Goal: Information Seeking & Learning: Learn about a topic

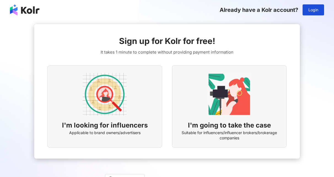
click at [122, 111] on img at bounding box center [105, 94] width 44 height 44
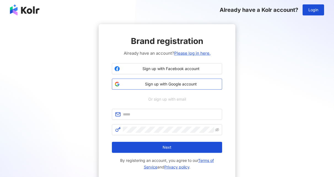
click at [179, 85] on span "Sign up with Google account" at bounding box center [171, 85] width 98 height 6
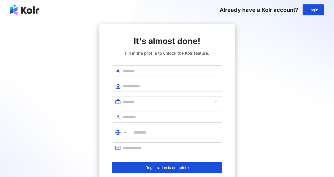
type input "******"
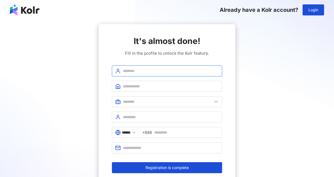
click at [176, 70] on input "text" at bounding box center [171, 71] width 96 height 6
type input "*****"
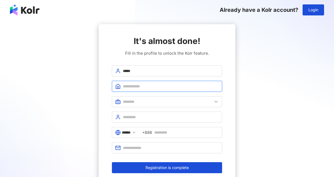
click at [163, 85] on input "text" at bounding box center [171, 87] width 96 height 6
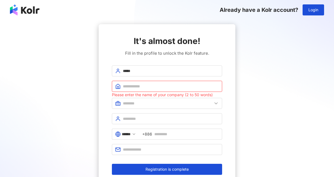
paste input "**********"
type input "**********"
click at [169, 107] on span at bounding box center [167, 103] width 110 height 11
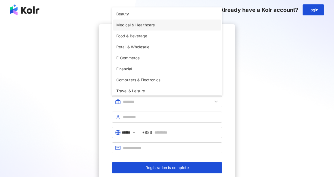
click at [165, 29] on li "Medical & Healthcare" at bounding box center [167, 25] width 108 height 11
type input "**********"
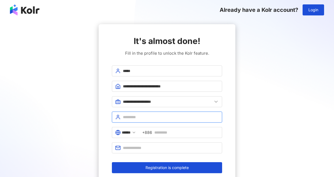
click at [151, 115] on input "text" at bounding box center [171, 117] width 96 height 6
type input "*****"
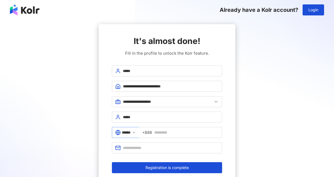
click at [136, 131] on icon at bounding box center [134, 133] width 4 height 4
click at [139, 133] on span "******" at bounding box center [125, 132] width 27 height 11
click at [152, 133] on span "+886" at bounding box center [147, 133] width 10 height 6
click at [136, 134] on icon at bounding box center [134, 133] width 4 height 4
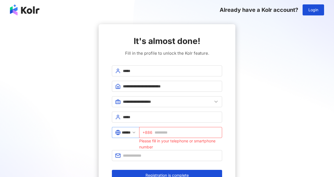
click at [136, 134] on icon at bounding box center [134, 133] width 4 height 4
click at [135, 151] on span at bounding box center [167, 155] width 110 height 11
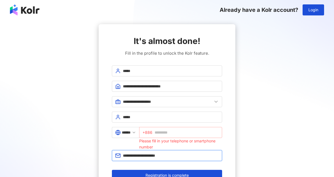
type input "**********"
click at [161, 136] on span "+886" at bounding box center [180, 132] width 83 height 11
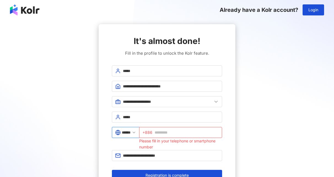
click at [131, 130] on input "******" at bounding box center [126, 133] width 9 height 6
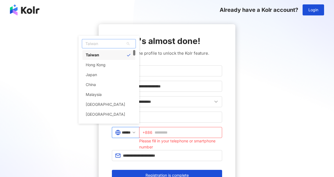
click at [114, 44] on span "Taiwan" at bounding box center [108, 43] width 53 height 9
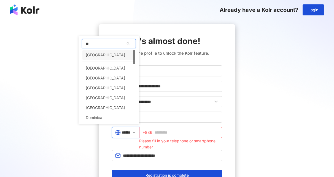
type input "***"
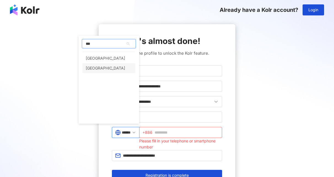
click at [106, 70] on div "Nigeria" at bounding box center [108, 68] width 53 height 10
type input "*******"
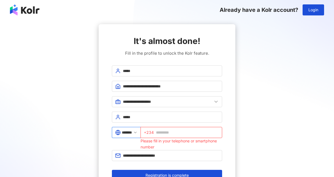
click at [172, 134] on input "text" at bounding box center [187, 133] width 63 height 6
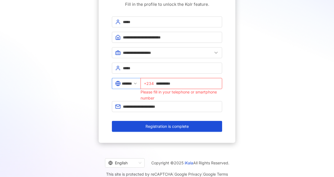
scroll to position [50, 0]
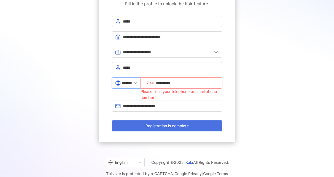
type input "**********"
click at [188, 127] on span "Registration is complete" at bounding box center [167, 126] width 43 height 4
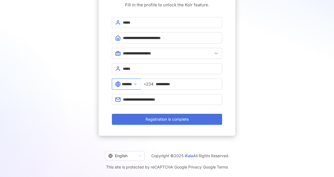
scroll to position [47, 0]
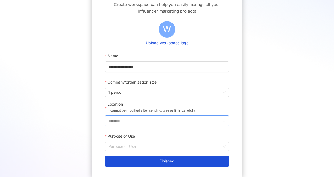
scroll to position [49, 0]
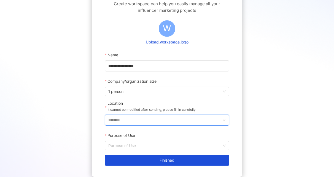
click at [172, 118] on input "********" at bounding box center [164, 120] width 113 height 10
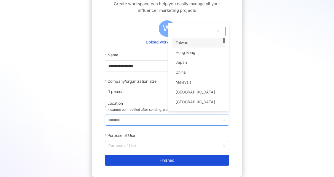
click at [203, 31] on span at bounding box center [198, 31] width 53 height 9
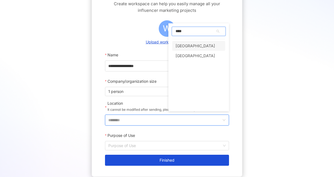
type input "*****"
click at [200, 55] on div "Nigeria" at bounding box center [198, 56] width 53 height 10
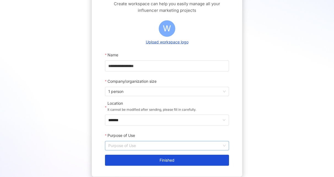
click at [136, 142] on input "Purpose of Use" at bounding box center [166, 146] width 117 height 9
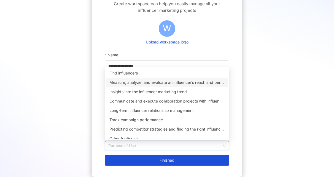
click at [167, 85] on div "Measure, analyze, and evaluate an influencer’s reach and performance on social …" at bounding box center [166, 83] width 115 height 6
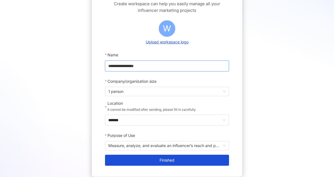
click at [202, 66] on input "**********" at bounding box center [167, 66] width 124 height 11
type input "*"
paste input "**********"
type input "**********"
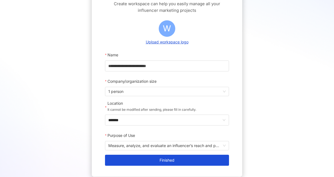
click at [179, 42] on button "Upload workspace logo" at bounding box center [167, 42] width 46 height 6
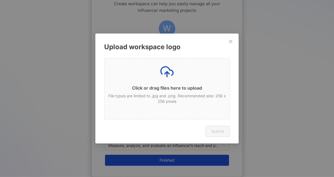
click at [8, 152] on div "Upload workspace logo Click or drag files here to upload File types are limited…" at bounding box center [167, 88] width 334 height 177
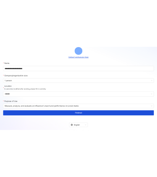
scroll to position [46, 0]
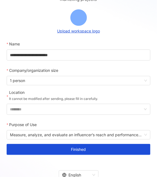
type input "*******"
click at [85, 31] on button "Upload workspace logo" at bounding box center [78, 31] width 46 height 6
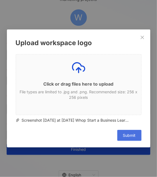
click at [131, 134] on span "Submit" at bounding box center [129, 135] width 13 height 4
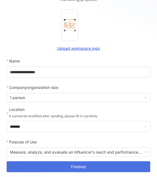
click at [77, 166] on span "Finished" at bounding box center [78, 167] width 15 height 4
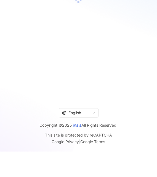
scroll to position [0, 0]
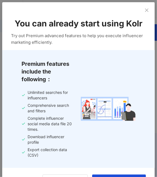
scroll to position [17, 0]
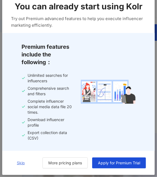
click at [18, 162] on span "Skip" at bounding box center [21, 163] width 8 height 4
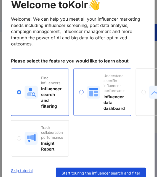
scroll to position [49, 0]
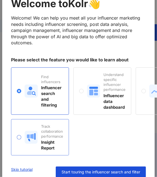
click at [45, 131] on div "Track collaboration performance" at bounding box center [52, 131] width 22 height 15
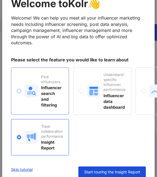
click at [33, 102] on div "Find influencers Influencer search and filtering" at bounding box center [44, 91] width 39 height 34
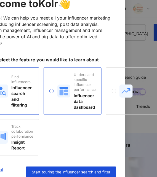
scroll to position [49, 31]
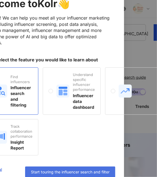
click at [77, 169] on button "Start touring the influencer search and filter" at bounding box center [70, 172] width 90 height 11
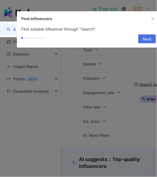
click at [146, 40] on span "Next" at bounding box center [146, 39] width 9 height 9
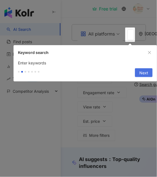
type input "**********"
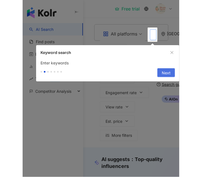
scroll to position [0, 46]
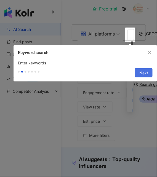
click at [143, 74] on span "Next" at bounding box center [143, 73] width 9 height 9
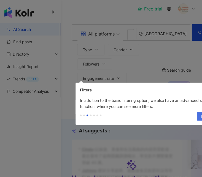
click at [201, 118] on button "Next" at bounding box center [206, 116] width 18 height 9
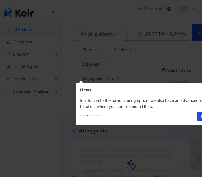
scroll to position [296, 0]
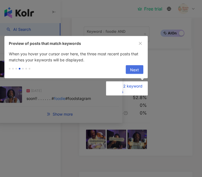
click at [132, 66] on span "Next" at bounding box center [134, 69] width 9 height 9
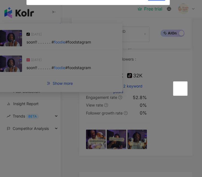
scroll to position [194, 0]
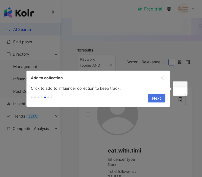
click at [155, 98] on span "Next" at bounding box center [156, 98] width 9 height 9
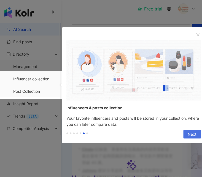
click at [193, 133] on span "Next" at bounding box center [192, 134] width 9 height 9
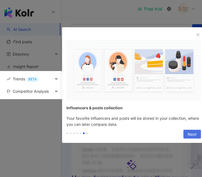
click at [191, 135] on span "Next" at bounding box center [192, 134] width 9 height 9
click at [192, 133] on span "Next" at bounding box center [192, 134] width 9 height 9
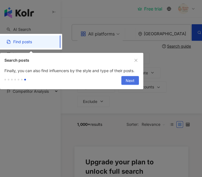
click at [128, 83] on span "Next" at bounding box center [130, 80] width 9 height 9
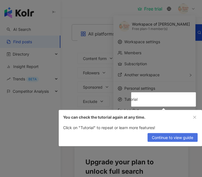
click at [184, 136] on span "Continue to view guide" at bounding box center [172, 137] width 41 height 9
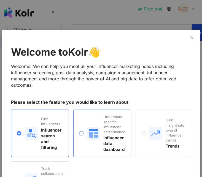
scroll to position [56, 0]
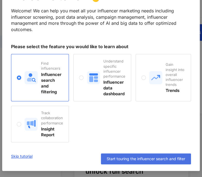
click at [130, 159] on span "Start touring the influencer search and filter" at bounding box center [146, 159] width 79 height 4
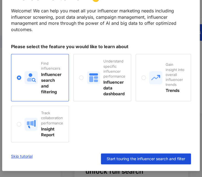
click at [26, 156] on div "Welcome to Kolr 👋 Welcome! We can help you meet all your influencer marketing n…" at bounding box center [101, 88] width 202 height 177
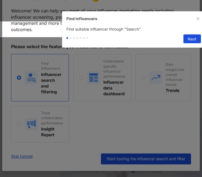
scroll to position [39, 0]
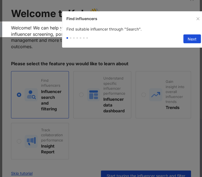
click at [118, 59] on div at bounding box center [101, 88] width 202 height 177
click at [198, 16] on button "button" at bounding box center [198, 19] width 6 height 6
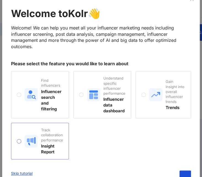
scroll to position [56, 0]
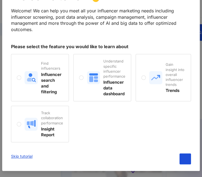
click at [0, 0] on div at bounding box center [0, 0] width 0 height 0
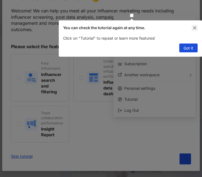
click at [196, 25] on button "button" at bounding box center [195, 28] width 6 height 6
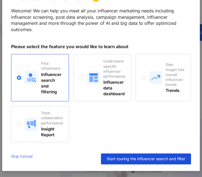
click at [21, 154] on link "Skip tutorial" at bounding box center [21, 159] width 21 height 11
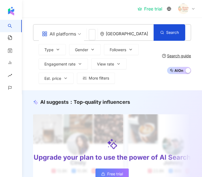
scroll to position [0, 0]
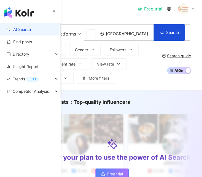
click at [31, 29] on link "AI Search" at bounding box center [19, 30] width 24 height 6
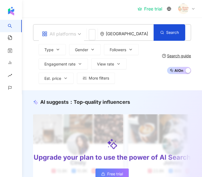
click at [73, 34] on div "All platforms" at bounding box center [59, 33] width 34 height 9
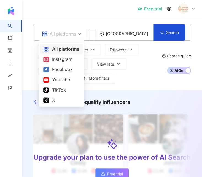
click at [68, 53] on div "All platforms" at bounding box center [61, 49] width 36 height 7
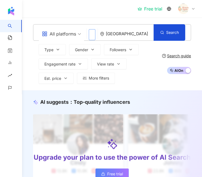
click at [95, 34] on input "search" at bounding box center [92, 34] width 7 height 11
paste input "**********"
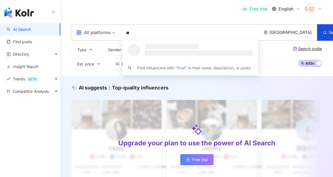
type input "*"
type input "****"
click at [280, 34] on div "Nigeria" at bounding box center [294, 32] width 48 height 5
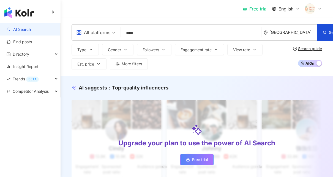
click at [271, 31] on div "Nigeria" at bounding box center [294, 32] width 48 height 5
click at [274, 34] on div "Nigeria" at bounding box center [294, 32] width 48 height 5
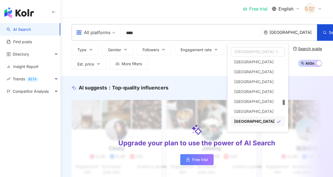
scroll to position [1778, 0]
click at [264, 54] on span "Nigeria" at bounding box center [257, 51] width 53 height 9
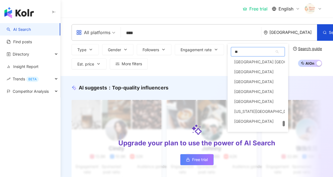
scroll to position [4, 0]
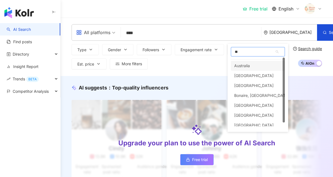
type input "*"
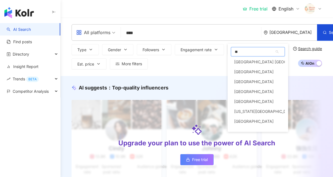
scroll to position [44, 0]
type input "***"
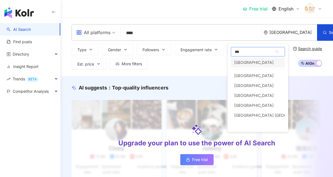
scroll to position [0, 0]
click at [278, 62] on div "[GEOGRAPHIC_DATA]" at bounding box center [258, 63] width 54 height 10
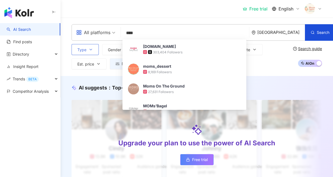
click at [94, 55] on button "Type" at bounding box center [85, 49] width 27 height 11
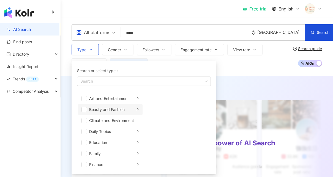
scroll to position [52, 0]
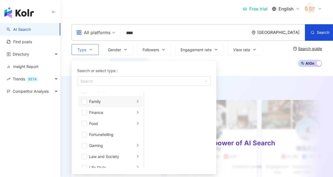
click at [110, 104] on div "Family" at bounding box center [112, 102] width 46 height 6
click at [160, 99] on div "Motherhood" at bounding box center [181, 99] width 50 height 6
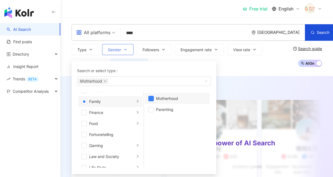
click at [122, 48] on button "Gender" at bounding box center [117, 49] width 31 height 11
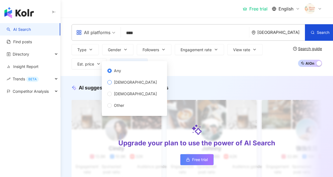
click at [126, 81] on span "[DEMOGRAPHIC_DATA]" at bounding box center [135, 82] width 47 height 6
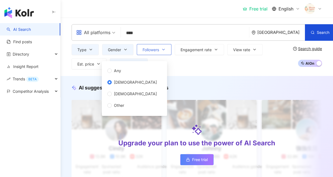
click at [154, 52] on button "Followers" at bounding box center [154, 49] width 35 height 11
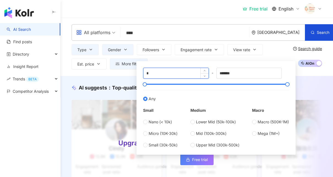
click at [160, 75] on input "*" at bounding box center [176, 73] width 65 height 10
type input "*****"
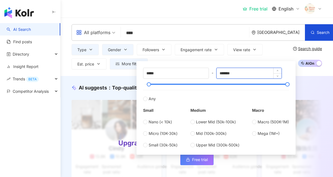
click at [256, 72] on input "*******" at bounding box center [249, 73] width 65 height 10
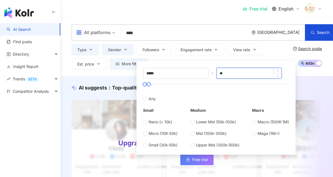
type input "*"
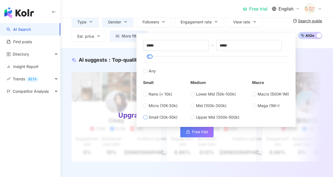
click at [174, 118] on span "Small (30k-50k)" at bounding box center [163, 117] width 29 height 6
type input "*****"
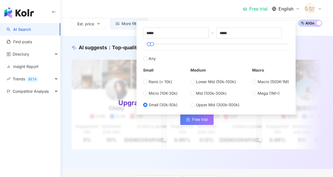
scroll to position [40, 0]
click at [201, 120] on span "Free trial" at bounding box center [200, 120] width 16 height 4
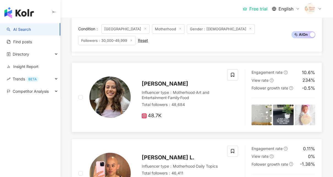
scroll to position [337, 0]
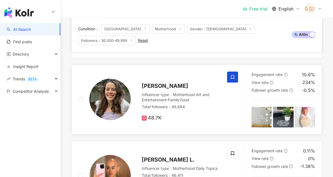
click at [233, 75] on icon at bounding box center [232, 77] width 5 height 5
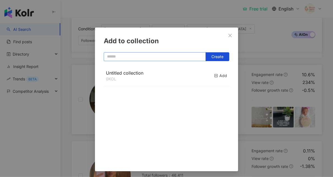
click at [179, 58] on input "text" at bounding box center [155, 56] width 102 height 9
click at [222, 57] on span "Create" at bounding box center [218, 57] width 12 height 4
type input "********"
click at [230, 37] on icon "close" at bounding box center [230, 35] width 4 height 4
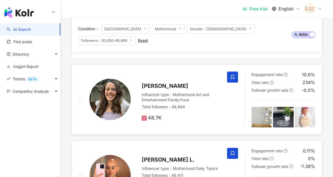
click at [231, 151] on icon at bounding box center [232, 153] width 5 height 5
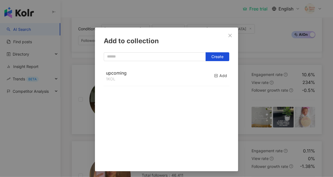
click at [190, 70] on div "upcoming 1 KOL Add" at bounding box center [167, 76] width 126 height 21
click at [216, 75] on icon "button" at bounding box center [216, 76] width 4 height 4
click at [233, 34] on icon "close" at bounding box center [230, 35] width 4 height 4
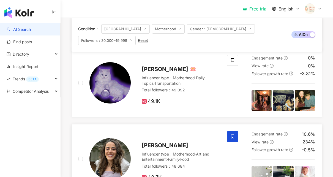
scroll to position [281, 0]
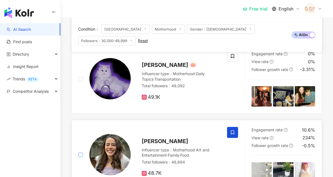
click at [82, 152] on label at bounding box center [81, 155] width 4 height 6
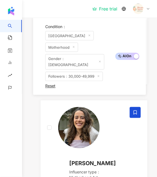
scroll to position [656, 0]
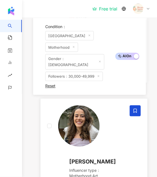
click at [85, 108] on img at bounding box center [78, 126] width 41 height 41
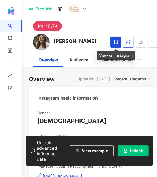
click at [123, 39] on link at bounding box center [128, 42] width 11 height 11
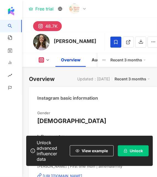
scroll to position [56, 0]
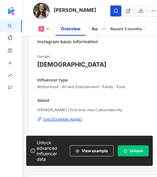
click at [75, 121] on div "https://www.instagram.com/alinematernity/" at bounding box center [62, 119] width 39 height 5
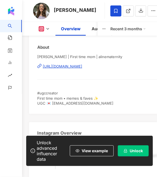
scroll to position [109, 0]
